Goal: Complete application form: Complete application form

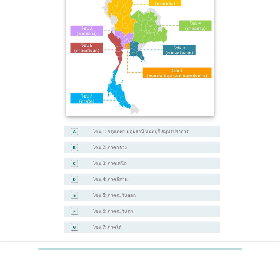
scroll to position [85, 0]
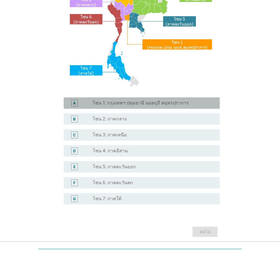
click at [152, 99] on div "radio_button_unchecked โซน 1: กรุงเทพฯ ปทุมธานี นนทบุรี สมุทรปราการ" at bounding box center [154, 102] width 123 height 7
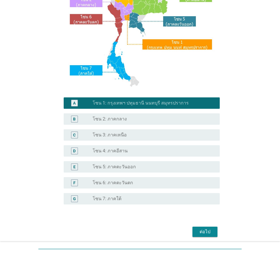
click at [215, 233] on button "ต่อไป" at bounding box center [204, 231] width 25 height 10
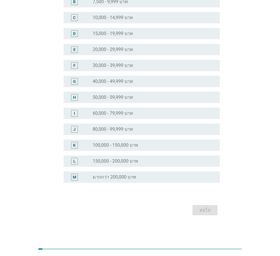
scroll to position [0, 0]
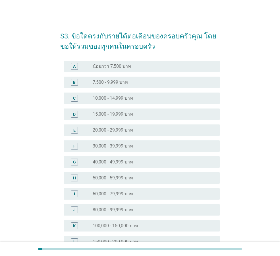
click at [149, 129] on div "radio_button_unchecked 20,000 - 29,999 บาท" at bounding box center [152, 130] width 118 height 6
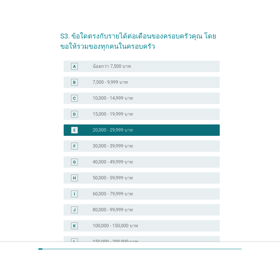
scroll to position [80, 0]
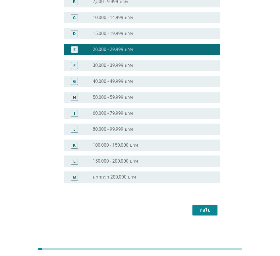
click at [206, 211] on div "ต่อไป" at bounding box center [205, 209] width 16 height 7
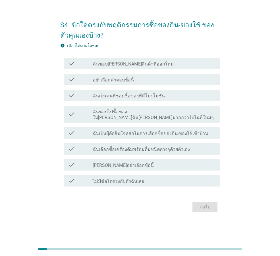
scroll to position [0, 0]
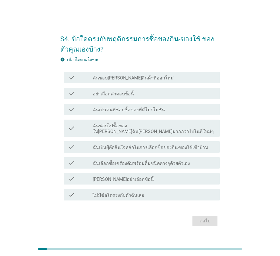
click at [155, 80] on div "check_box_outline_blank ฉันชอบ[PERSON_NAME]สินค้าที่ออกใหม่" at bounding box center [154, 77] width 123 height 7
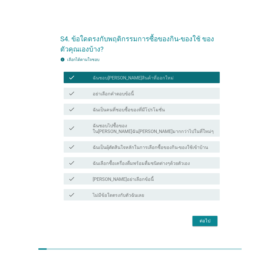
click at [151, 113] on label "ฉันเป็นคนที่ชอบซื้อของที่มีโปรโมชั่น" at bounding box center [129, 110] width 72 height 6
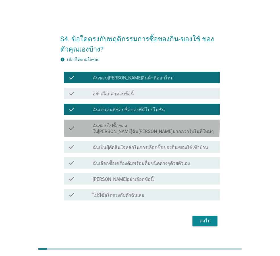
click at [159, 130] on label "ฉันชอบไปซื้อของใน[PERSON_NAME]ฉัน[PERSON_NAME]มากกว่าไปในที่ใหม่ๆ" at bounding box center [154, 128] width 123 height 11
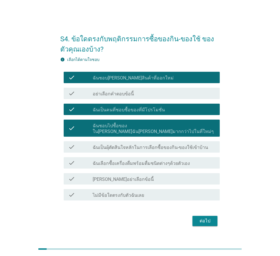
click at [162, 141] on div "check check_box_outline_blank ฉันเป็นผุ้ตัดสินใจหลักในการเลือกซื้อของกิน-ของใช้…" at bounding box center [142, 146] width 156 height 11
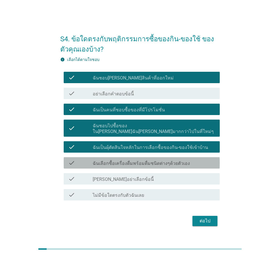
click at [166, 160] on label "ฉันเลือกซื้อเครื่องดื่มพร้อมดื่มชนิดต่างๆด้วยตัวเอง" at bounding box center [141, 163] width 97 height 6
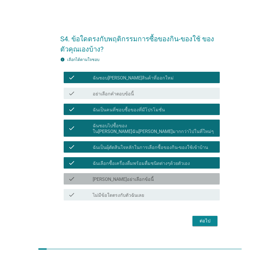
click at [166, 175] on div "check_box_outline_blank [PERSON_NAME]อย่าเลือกข้อนี้" at bounding box center [154, 178] width 123 height 7
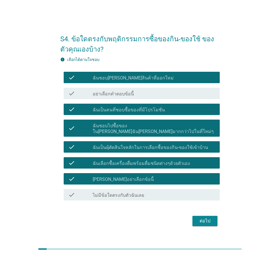
click at [209, 219] on div "ต่อไป" at bounding box center [205, 220] width 16 height 7
